Goal: Transaction & Acquisition: Purchase product/service

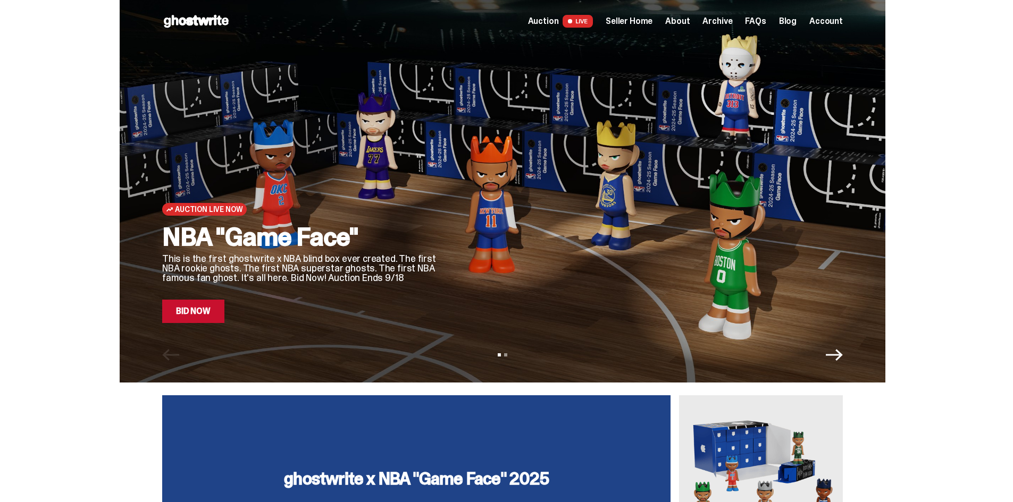
click at [627, 23] on span "Seller Home" at bounding box center [629, 21] width 47 height 9
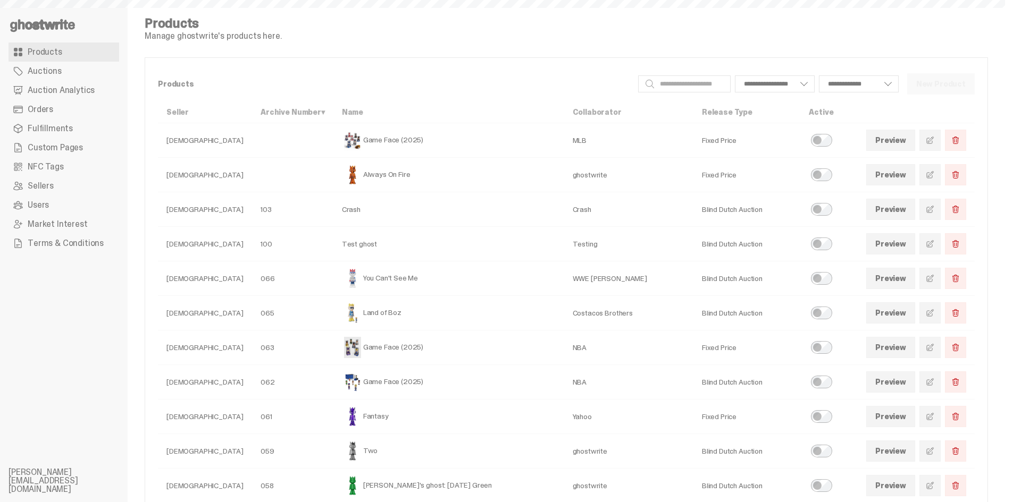
select select
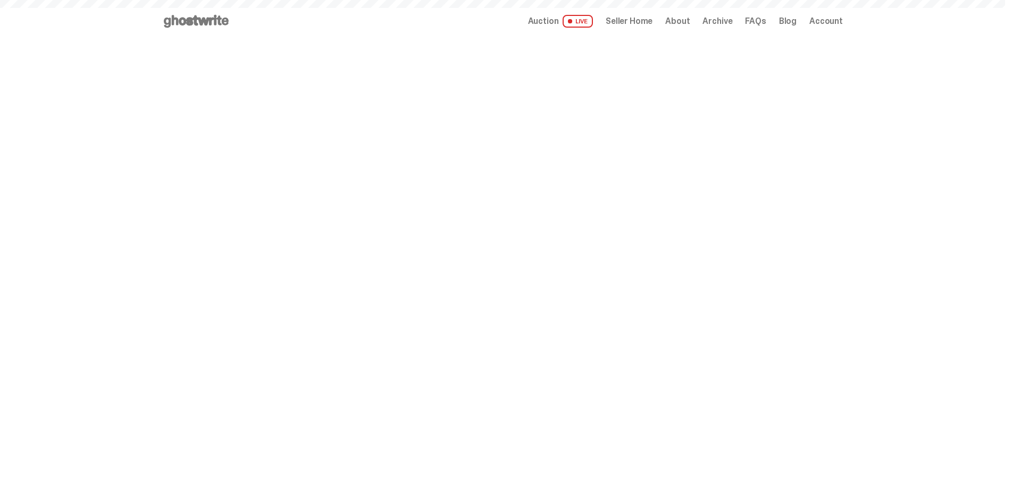
click at [559, 17] on span "Auction" at bounding box center [543, 21] width 31 height 9
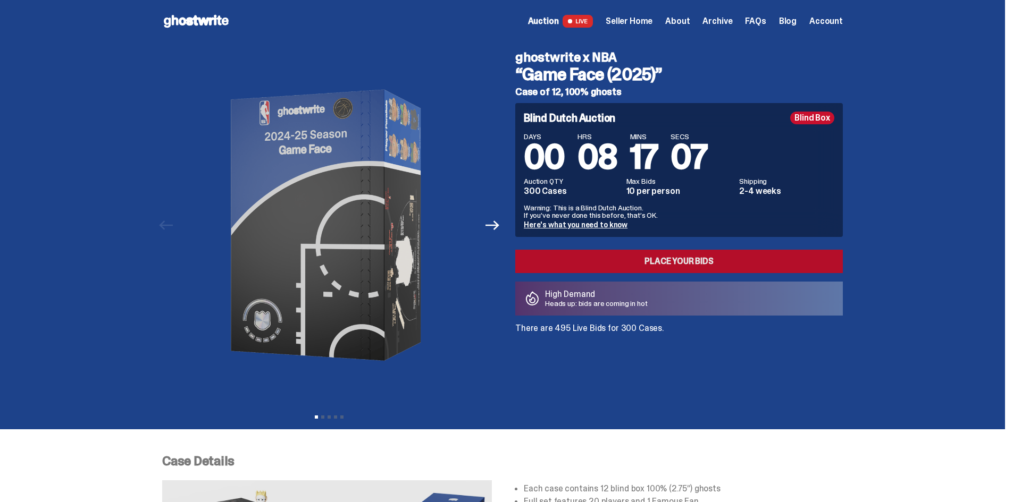
click at [644, 263] on link "Place your Bids" at bounding box center [679, 261] width 328 height 23
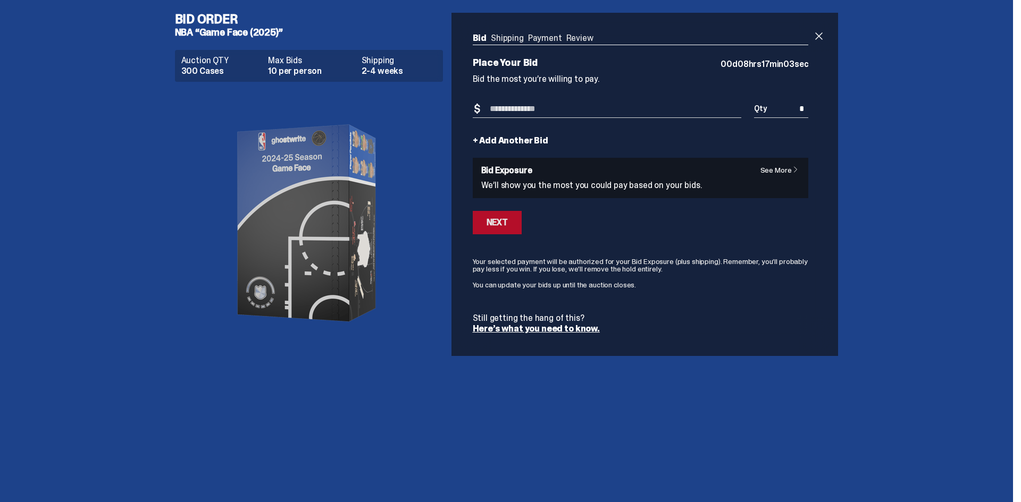
click at [498, 222] on div "Next" at bounding box center [497, 223] width 21 height 9
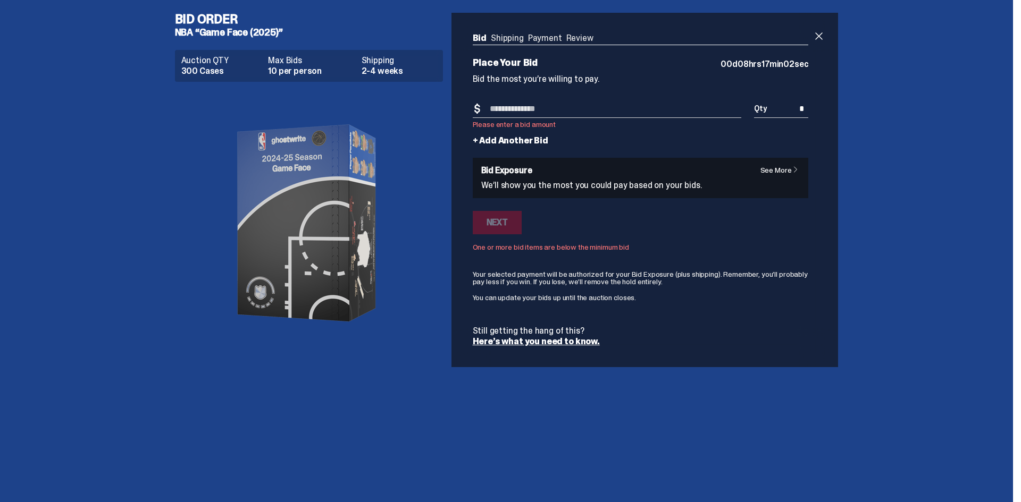
click at [546, 108] on input "Bid Amount" at bounding box center [607, 109] width 269 height 18
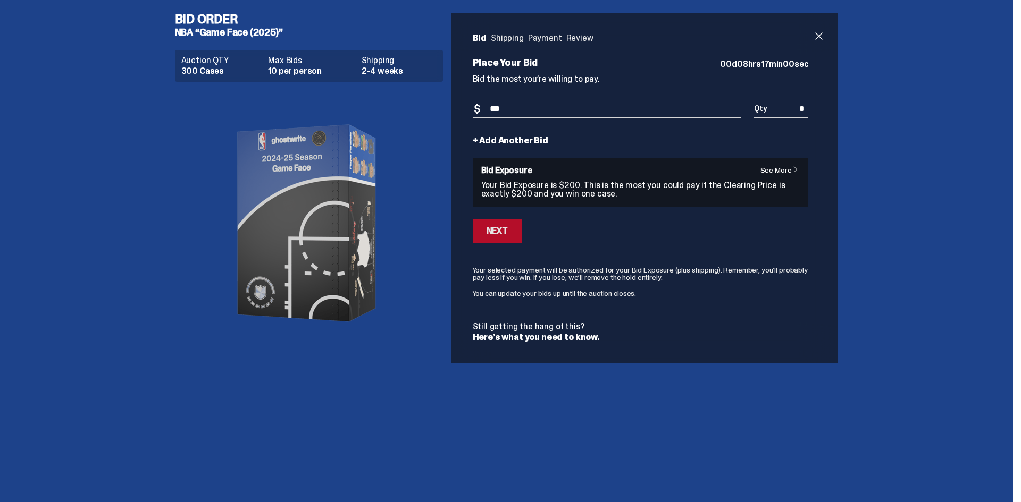
type input "***"
click at [493, 230] on div "Next" at bounding box center [497, 231] width 21 height 9
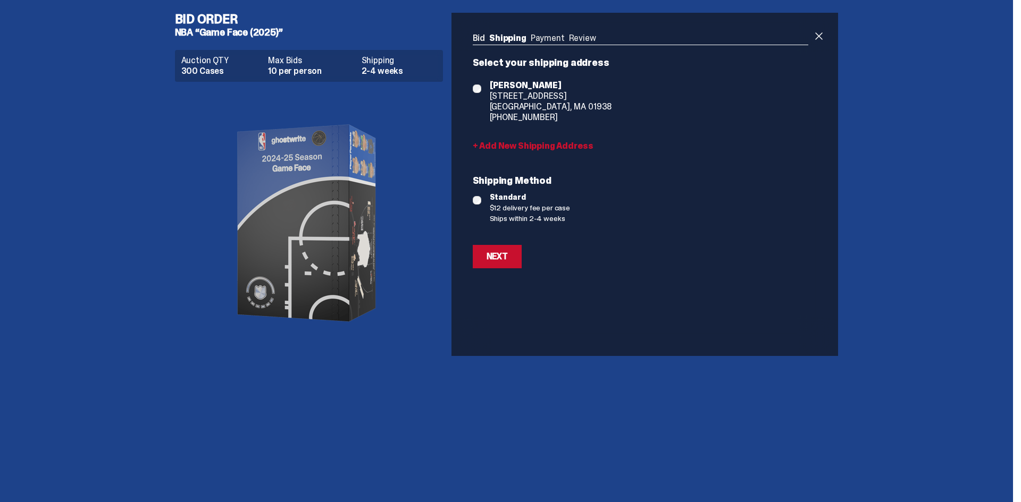
drag, startPoint x: 943, startPoint y: 182, endPoint x: 934, endPoint y: 185, distance: 9.4
click at [816, 37] on span at bounding box center [819, 36] width 13 height 13
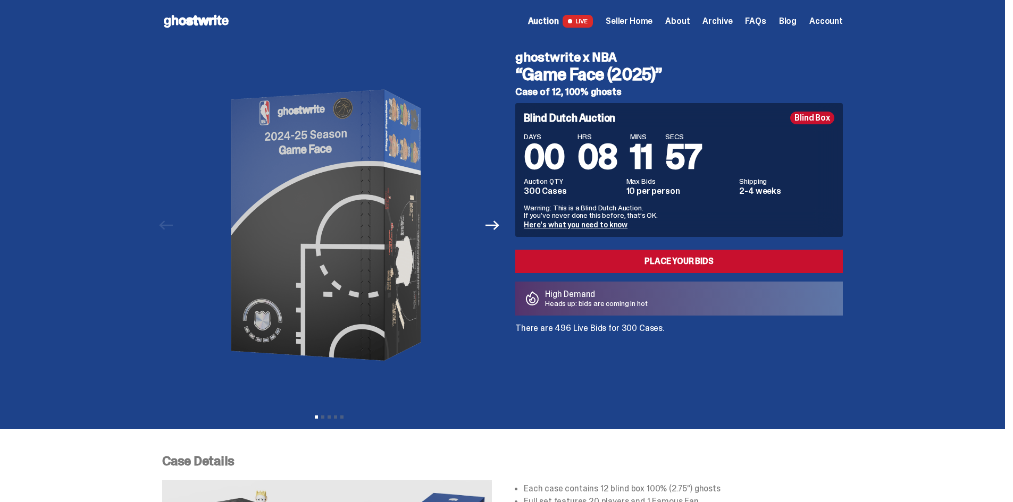
click at [223, 22] on use at bounding box center [196, 21] width 65 height 13
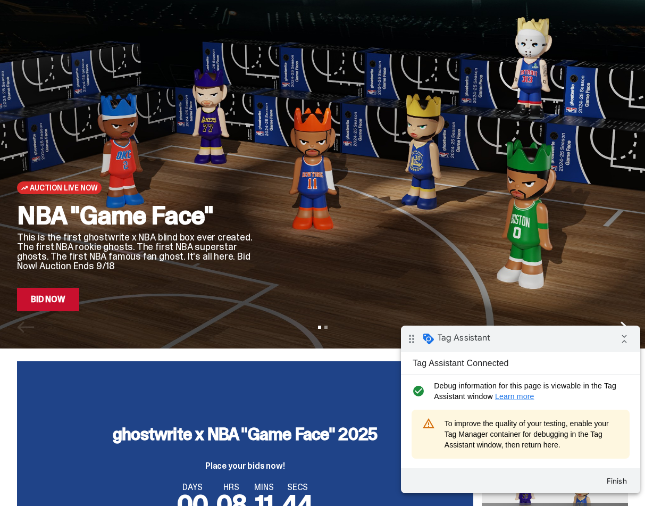
scroll to position [53, 0]
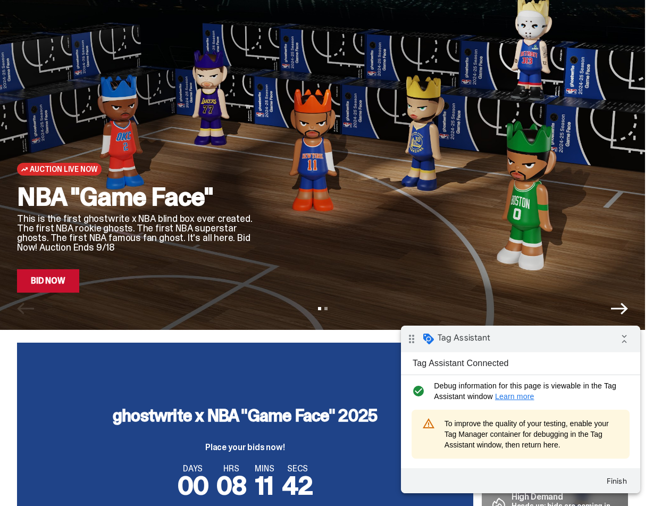
click at [49, 289] on link "Bid Now" at bounding box center [48, 280] width 62 height 23
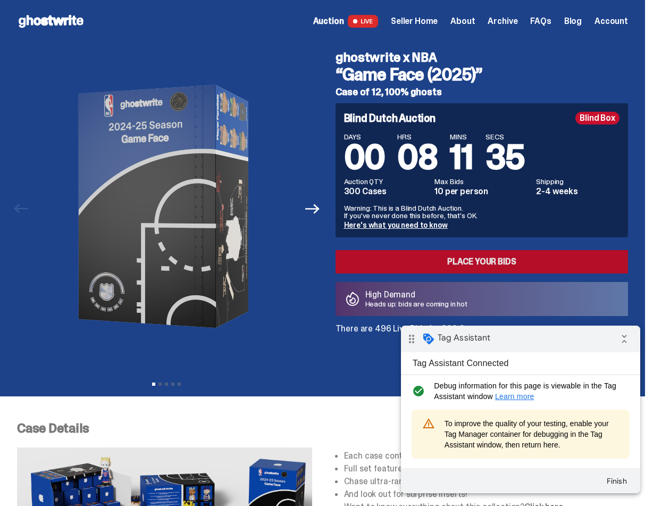
click at [464, 263] on link "Place your Bids" at bounding box center [482, 261] width 293 height 23
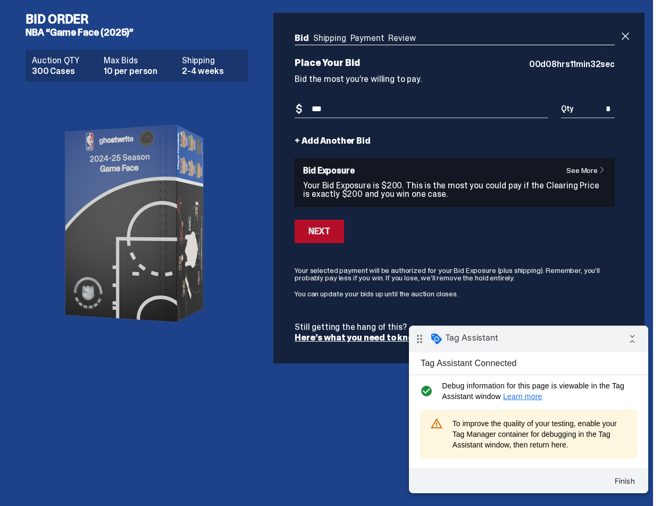
click at [332, 224] on button "Next" at bounding box center [319, 231] width 49 height 23
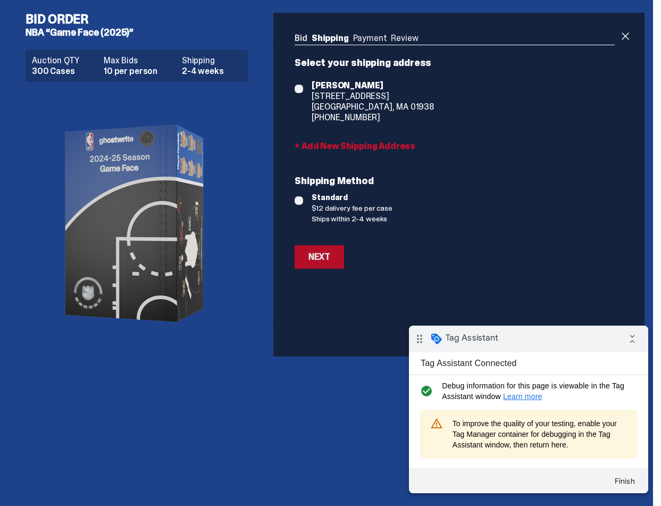
click at [326, 253] on div "Next" at bounding box center [318, 257] width 21 height 9
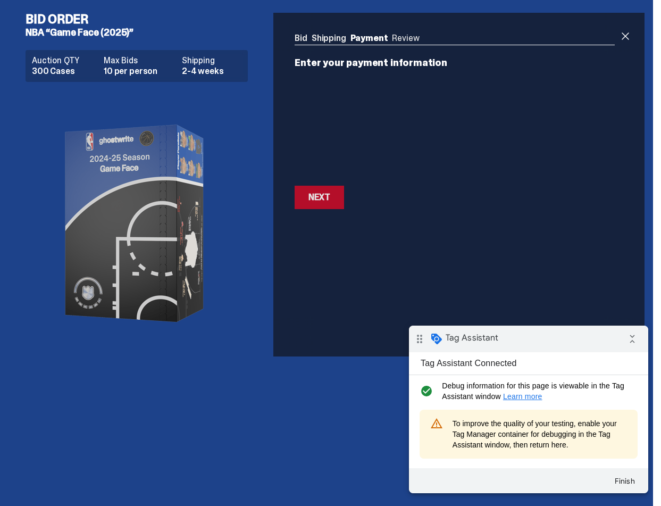
click at [341, 197] on button "Next Next" at bounding box center [319, 197] width 49 height 23
click at [326, 170] on div "Next" at bounding box center [318, 167] width 21 height 9
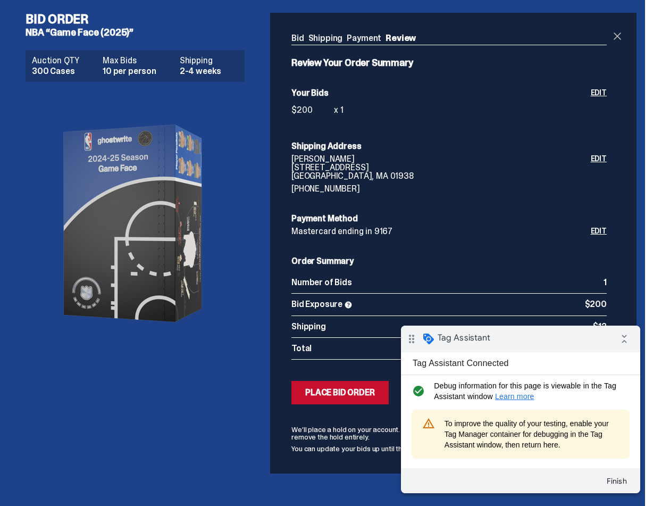
click at [624, 36] on span at bounding box center [617, 36] width 13 height 13
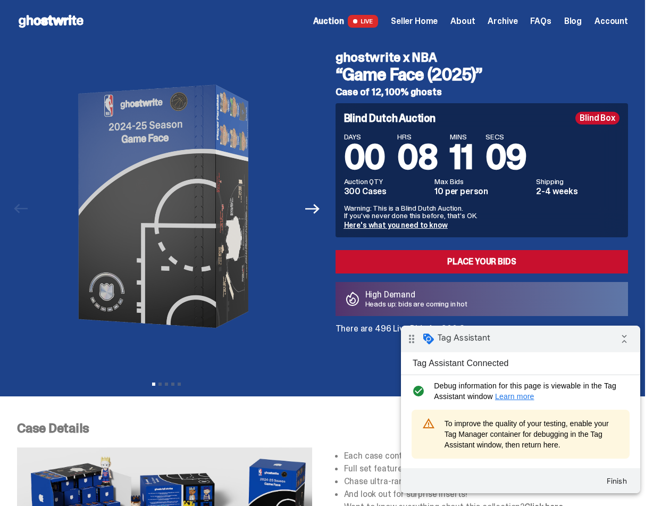
click at [439, 14] on div "Open main menu Home Auction LIVE Seller Home About Archive FAQs Blog" at bounding box center [322, 21] width 611 height 17
click at [436, 19] on span "Seller Home" at bounding box center [414, 21] width 47 height 9
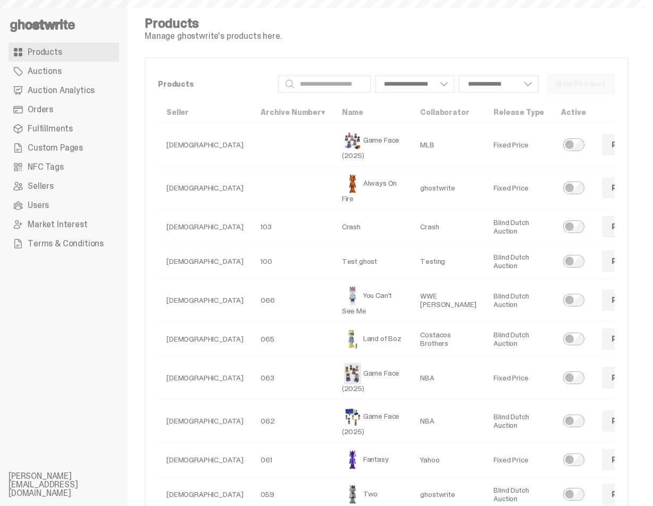
select select
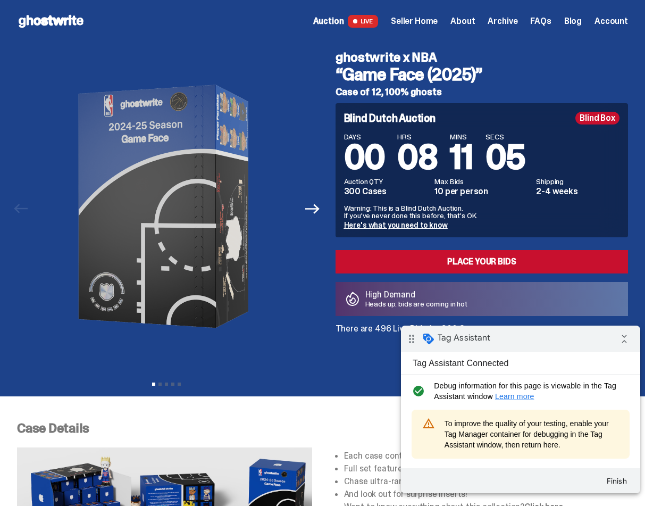
click at [65, 16] on icon at bounding box center [51, 21] width 68 height 17
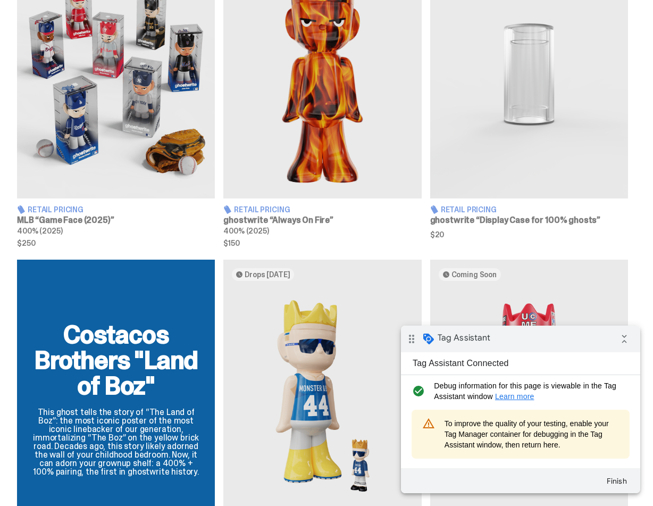
scroll to position [904, 0]
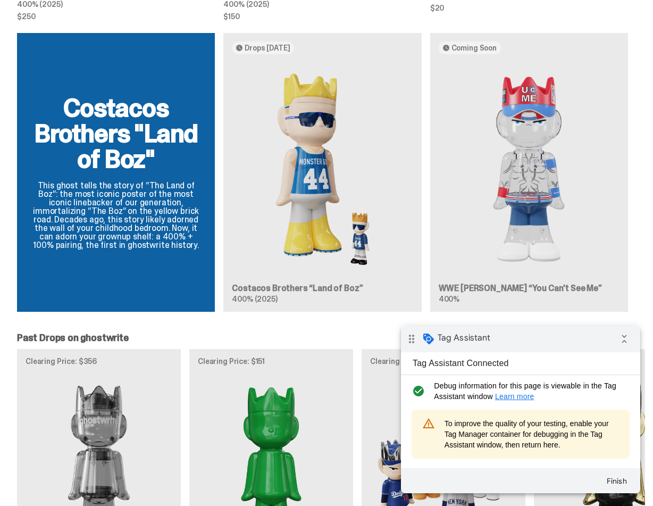
click at [162, 235] on div "Costacos Brothers "Land of Boz" This ghost tells the story of “The Land of Boz”…" at bounding box center [322, 176] width 645 height 287
click at [341, 202] on div "Costacos Brothers "Land of Boz" This ghost tells the story of “The Land of Boz”…" at bounding box center [322, 176] width 645 height 287
click at [558, 201] on div "Costacos Brothers "Land of Boz" This ghost tells the story of “The Land of Boz”…" at bounding box center [322, 176] width 645 height 287
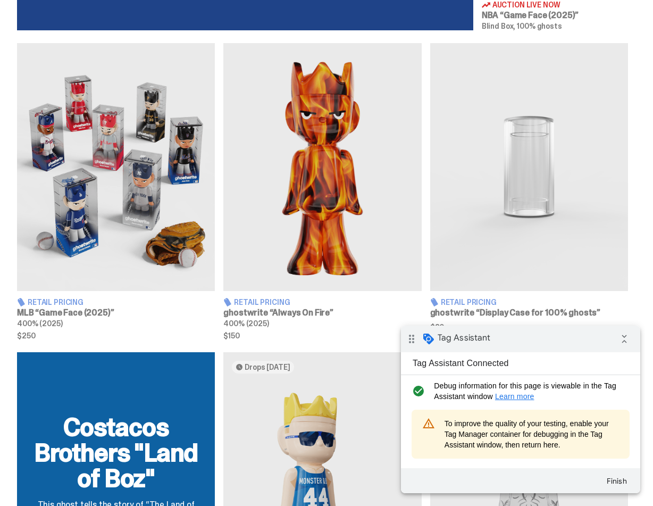
click at [555, 214] on img at bounding box center [529, 166] width 198 height 247
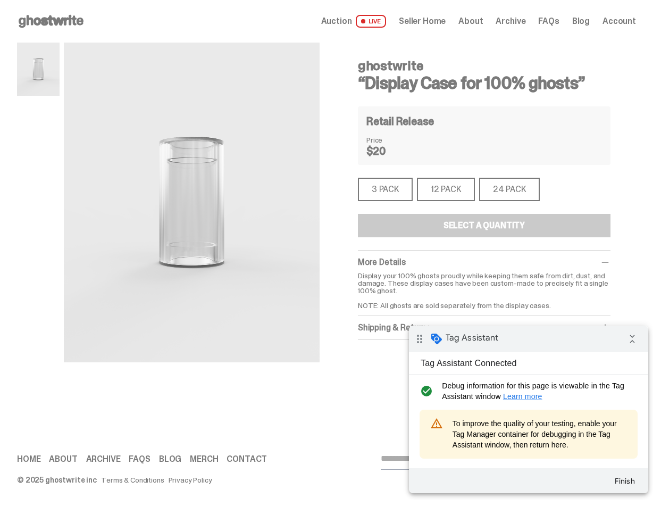
click at [366, 183] on div "3 PACK" at bounding box center [385, 189] width 55 height 23
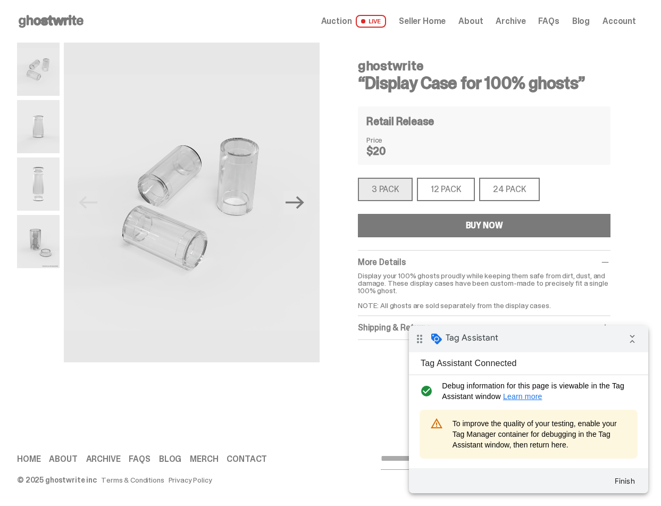
click at [390, 220] on button "BUY NOW" at bounding box center [484, 225] width 253 height 23
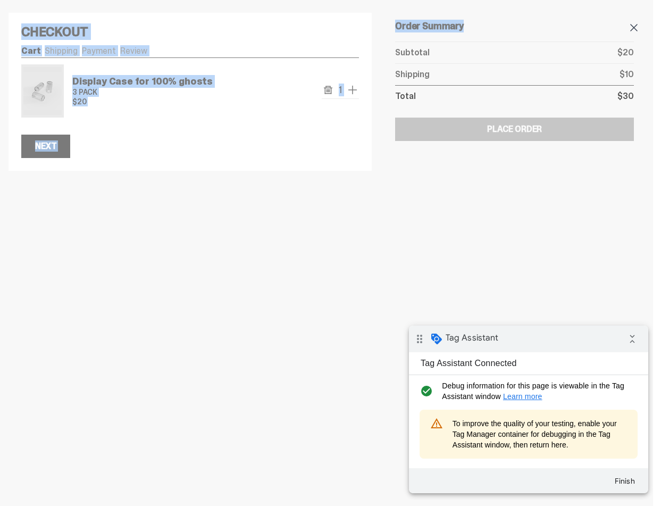
click at [640, 27] on div "Checkout Cart Shipping Payment Review Display Case for 100% ghosts 3 PACK $20 1" at bounding box center [326, 85] width 653 height 171
click at [633, 20] on div "Order Summary Your Items Display Case for 100% ghosts 3 PACK 100% (2025) $20 Qt…" at bounding box center [514, 79] width 260 height 158
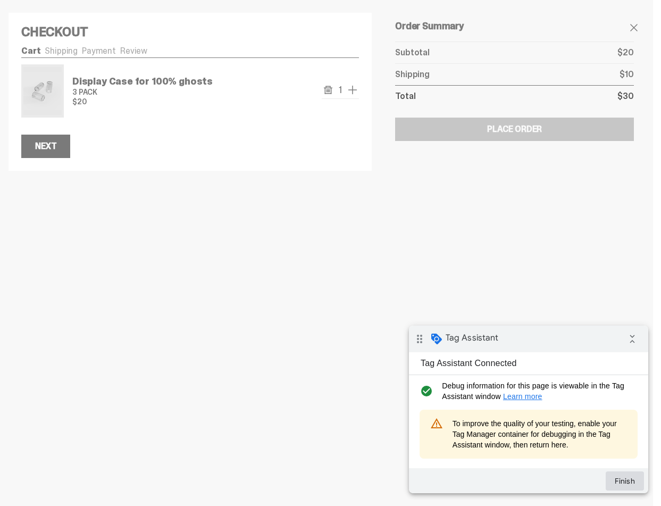
click at [628, 483] on button "Finish" at bounding box center [625, 480] width 38 height 19
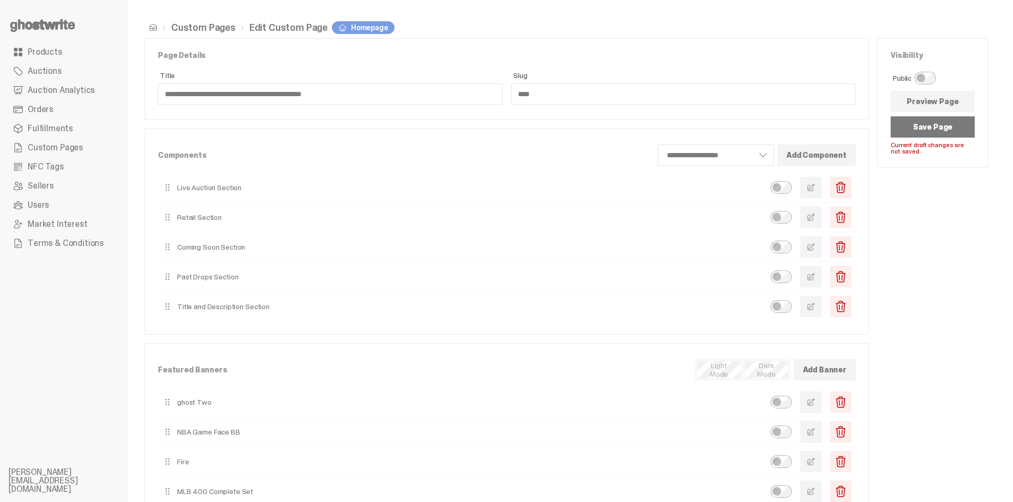
click at [31, 45] on link "Products" at bounding box center [64, 52] width 111 height 19
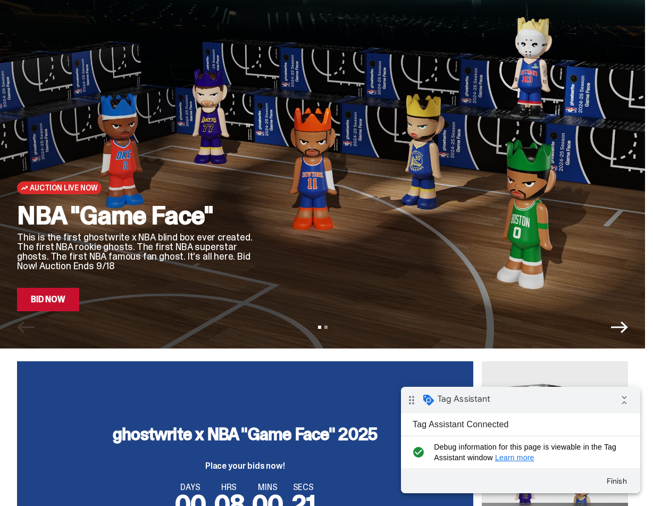
scroll to position [53, 0]
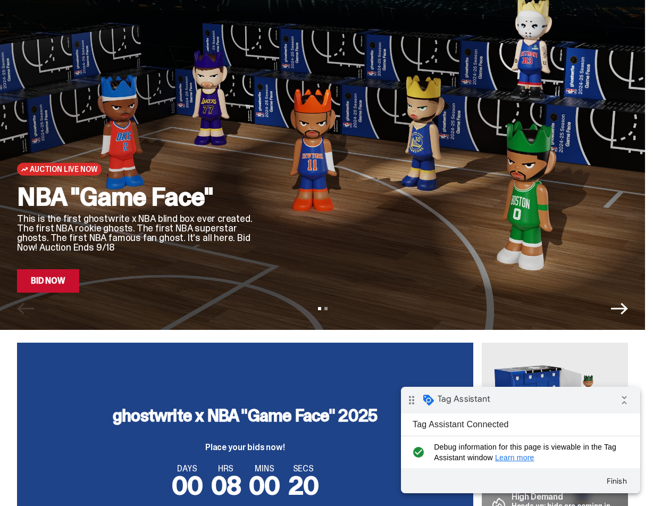
click at [515, 235] on div at bounding box center [454, 162] width 347 height 260
click at [61, 288] on link "Bid Now" at bounding box center [48, 280] width 62 height 23
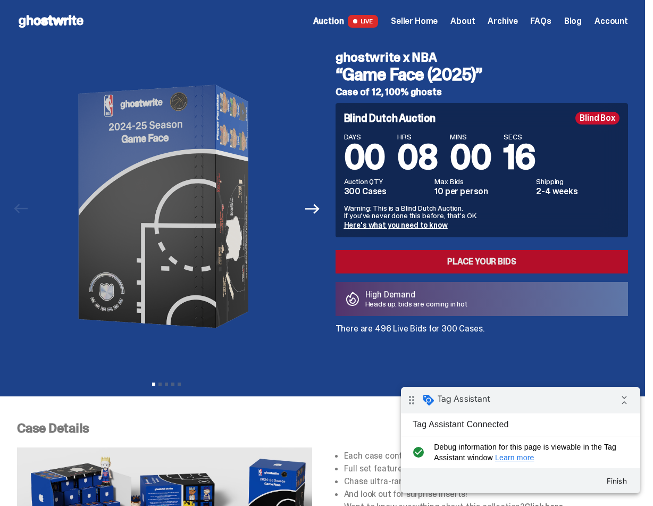
click at [542, 254] on link "Place your Bids" at bounding box center [482, 261] width 293 height 23
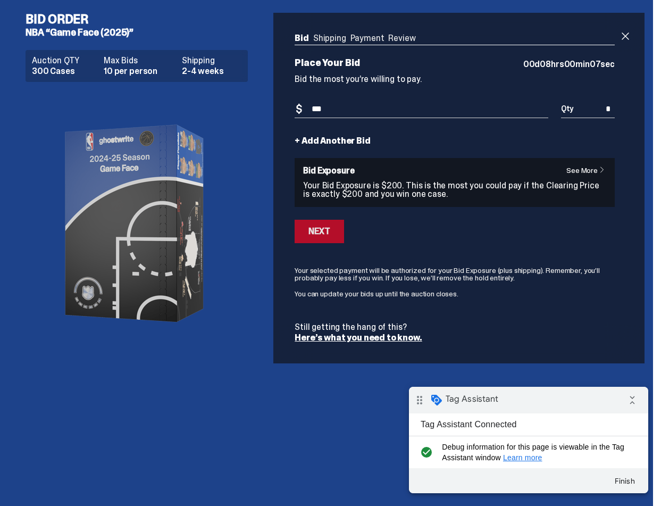
click at [325, 230] on div "Next" at bounding box center [318, 231] width 21 height 9
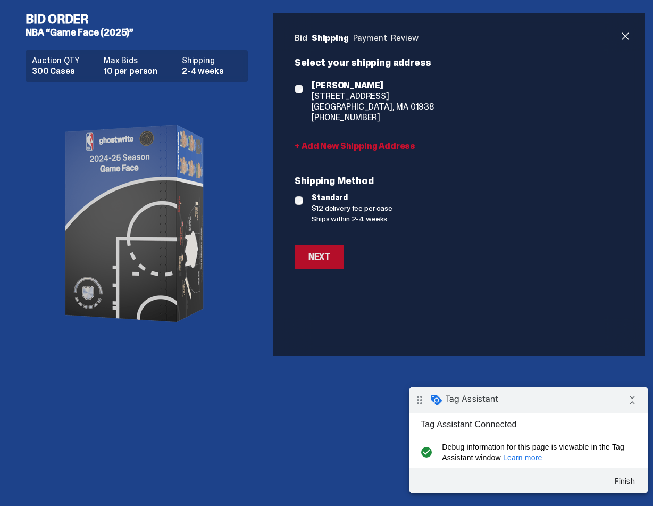
click at [320, 255] on div "Next" at bounding box center [318, 257] width 21 height 9
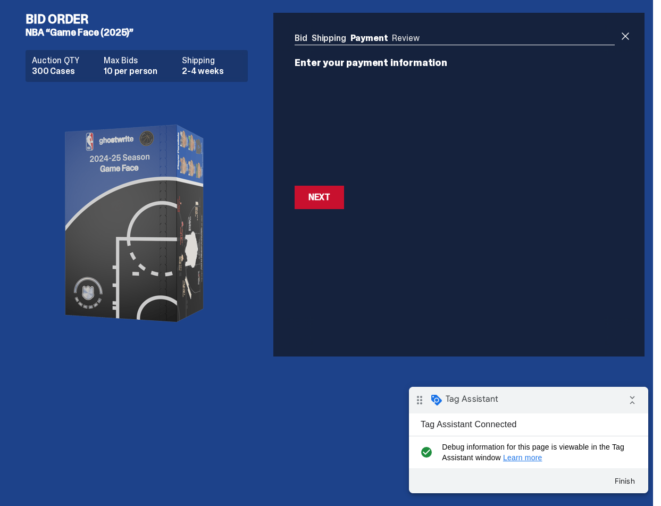
click at [304, 38] on link "Bid" at bounding box center [301, 37] width 13 height 11
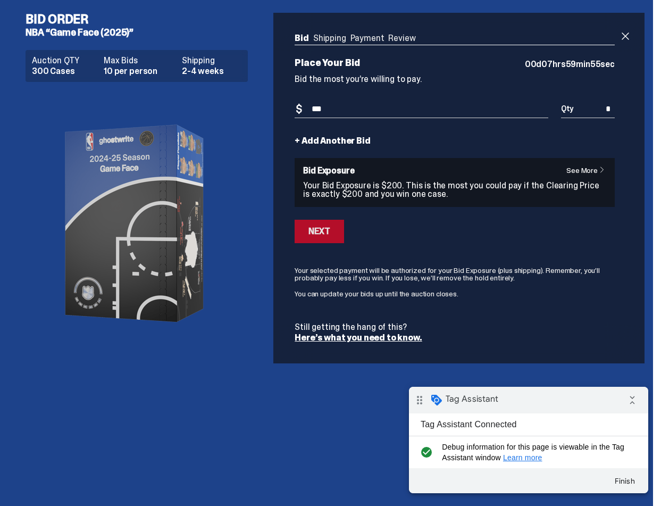
click at [338, 226] on button "Next" at bounding box center [319, 231] width 49 height 23
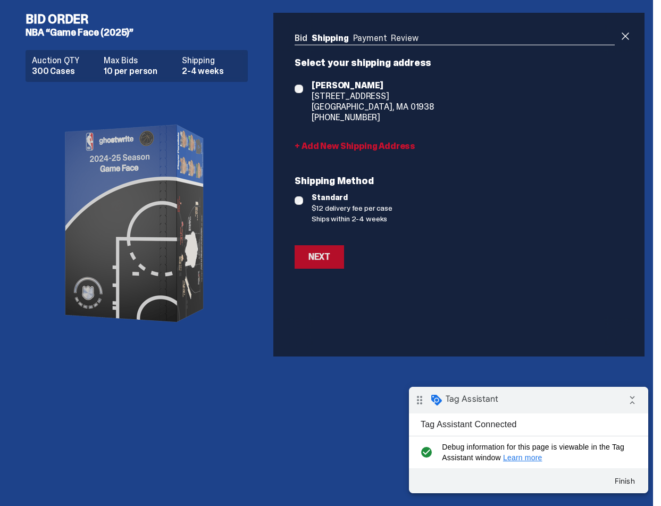
click at [324, 250] on button "Next" at bounding box center [319, 256] width 49 height 23
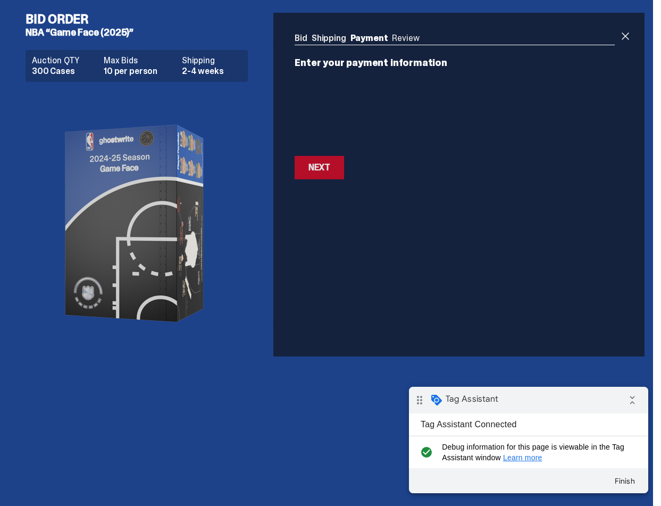
click at [299, 173] on button "Next Next" at bounding box center [319, 167] width 49 height 23
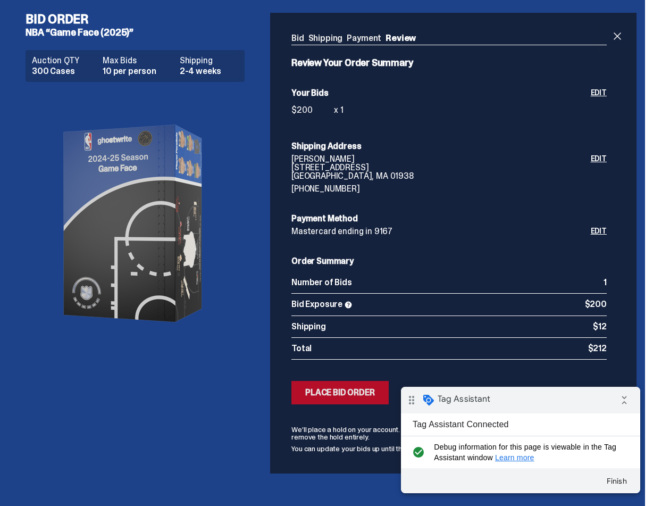
click at [364, 395] on div "Place Bid Order" at bounding box center [340, 392] width 70 height 9
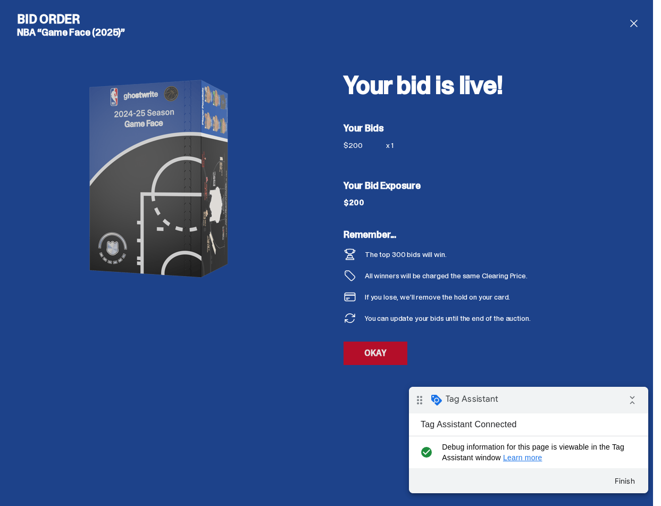
click at [392, 354] on link "OKAY" at bounding box center [376, 352] width 64 height 23
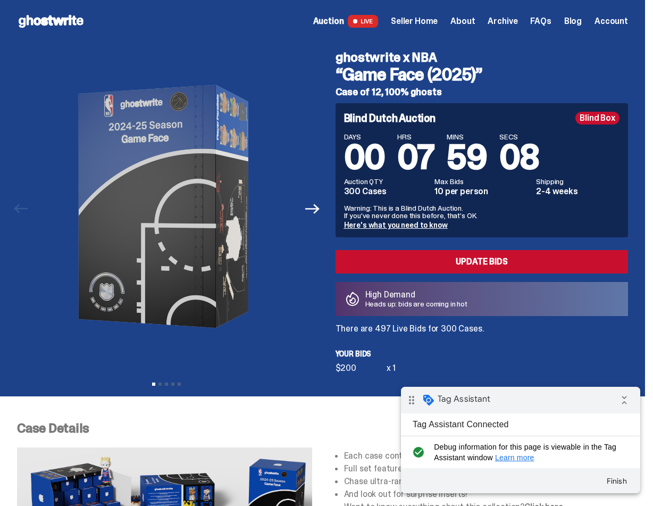
click at [344, 22] on span "Auction" at bounding box center [328, 21] width 31 height 9
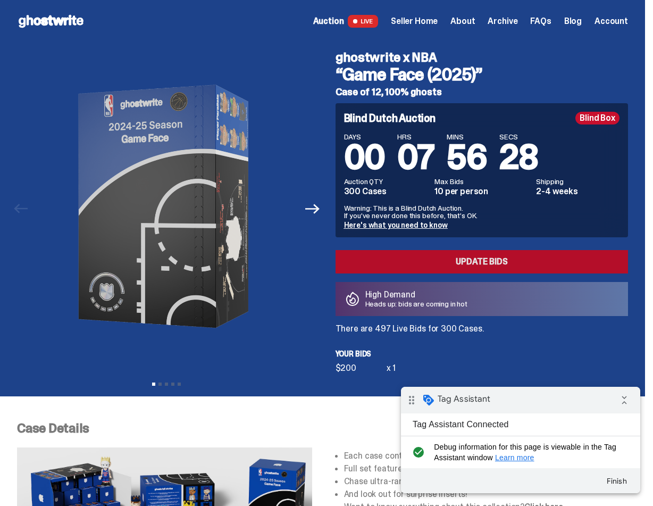
click at [476, 269] on link "Update Bids" at bounding box center [482, 261] width 293 height 23
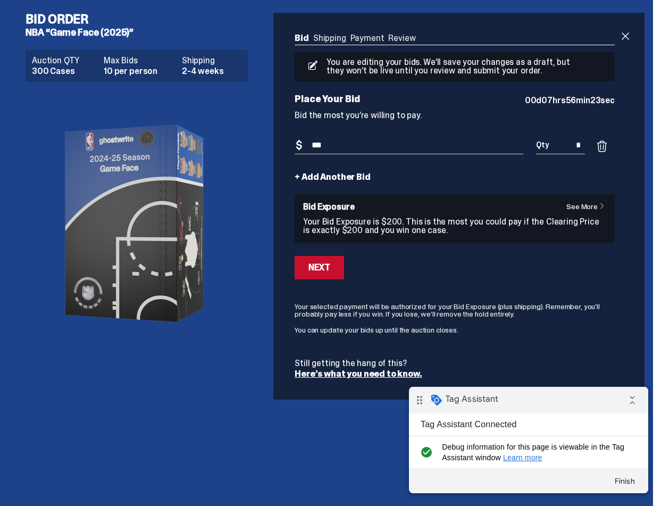
click at [608, 141] on span at bounding box center [602, 146] width 13 height 13
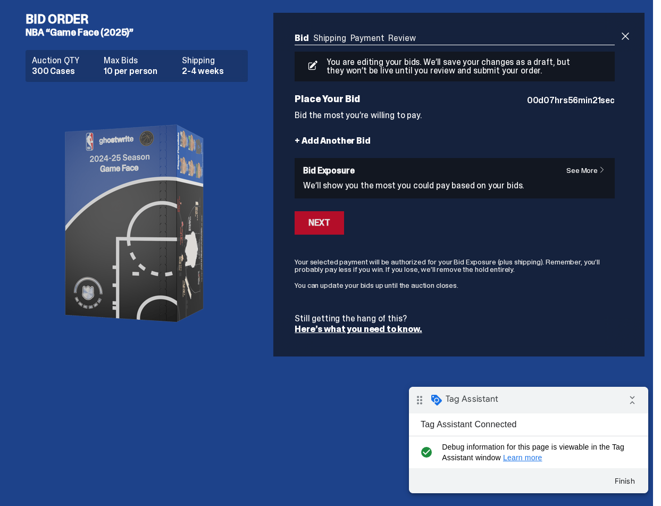
click at [319, 222] on div "Next" at bounding box center [318, 223] width 21 height 9
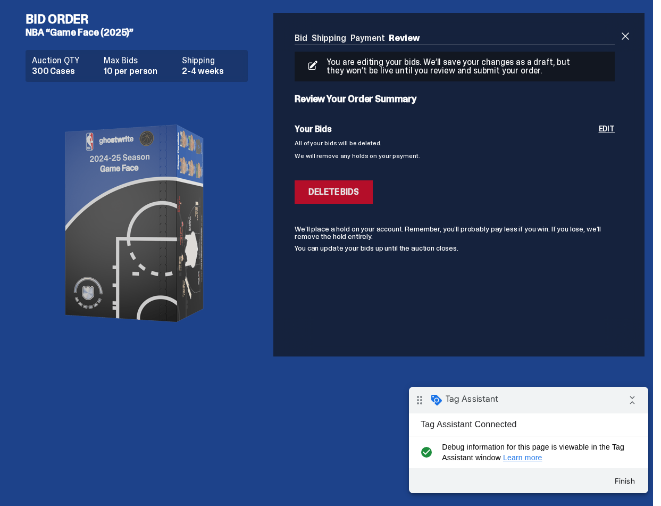
click at [341, 189] on div "Delete Bids" at bounding box center [333, 192] width 50 height 9
